Goal: Transaction & Acquisition: Purchase product/service

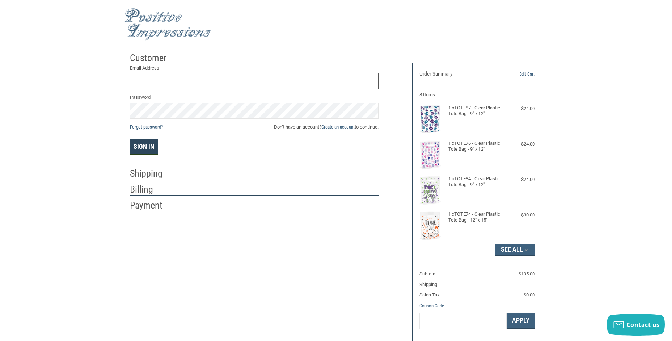
type input "[EMAIL_ADDRESS][DOMAIN_NAME]"
click at [140, 145] on button "Sign In" at bounding box center [144, 147] width 28 height 16
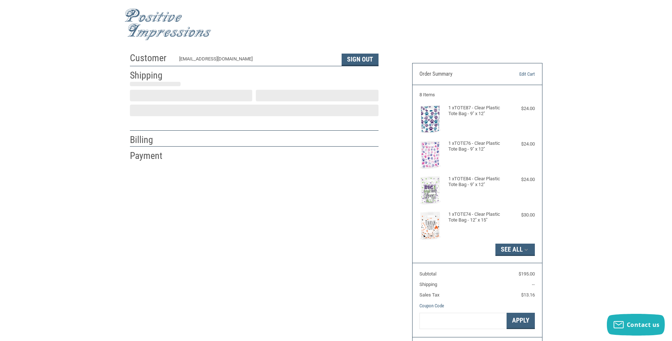
select select "US"
select select "NC"
type input "[PERSON_NAME]"
type input "[GEOGRAPHIC_DATA]"
type input "[STREET_ADDRESS]"
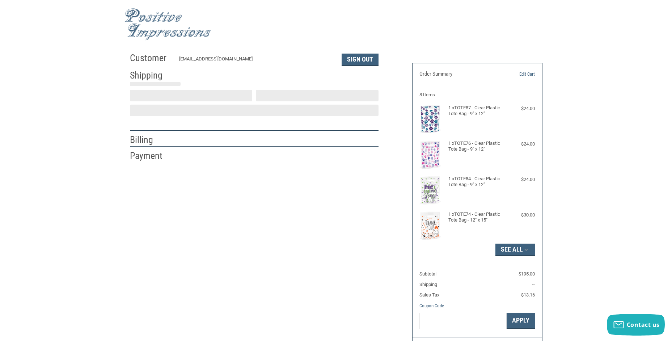
type input "[US_STATE]"
type input "[GEOGRAPHIC_DATA]"
select select "NC"
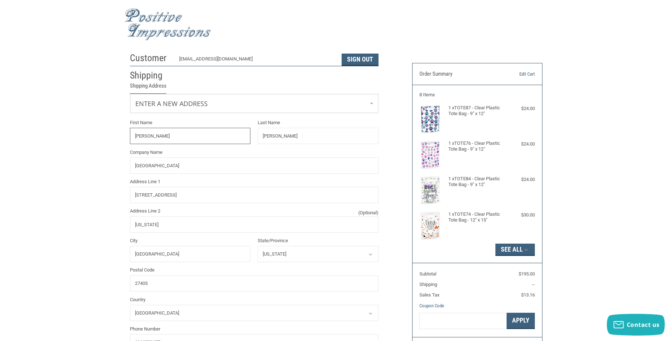
radio input "true"
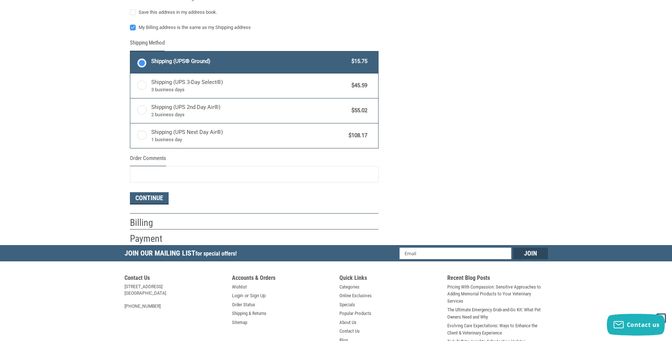
scroll to position [445, 0]
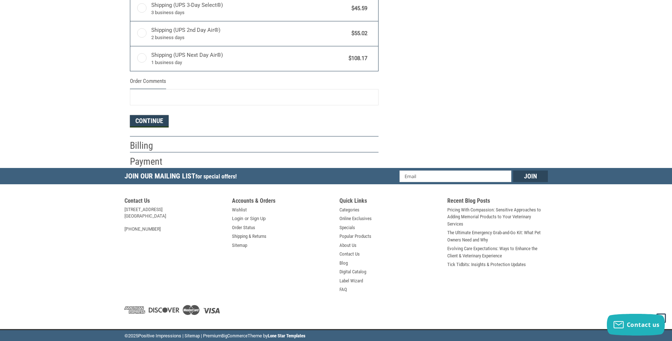
click at [149, 120] on button "Continue" at bounding box center [149, 121] width 39 height 12
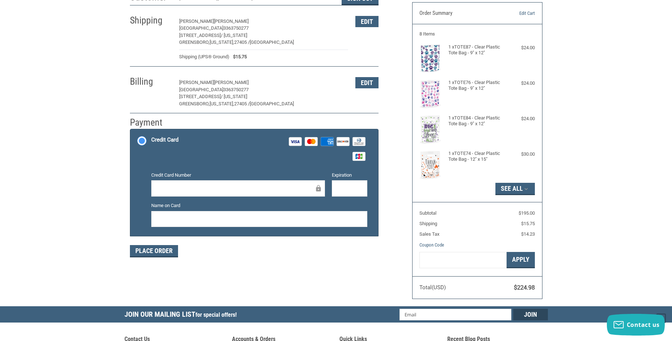
scroll to position [72, 0]
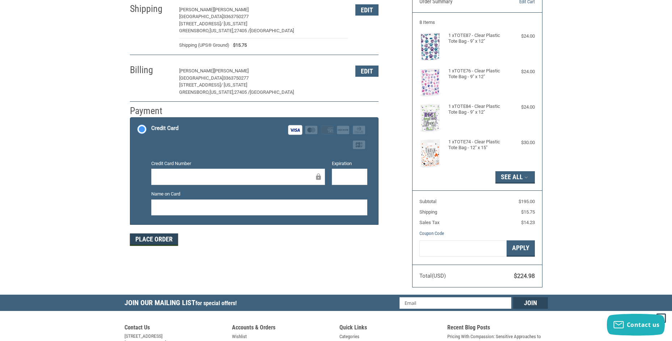
click at [150, 238] on button "Place Order" at bounding box center [154, 240] width 48 height 12
